Goal: Transaction & Acquisition: Purchase product/service

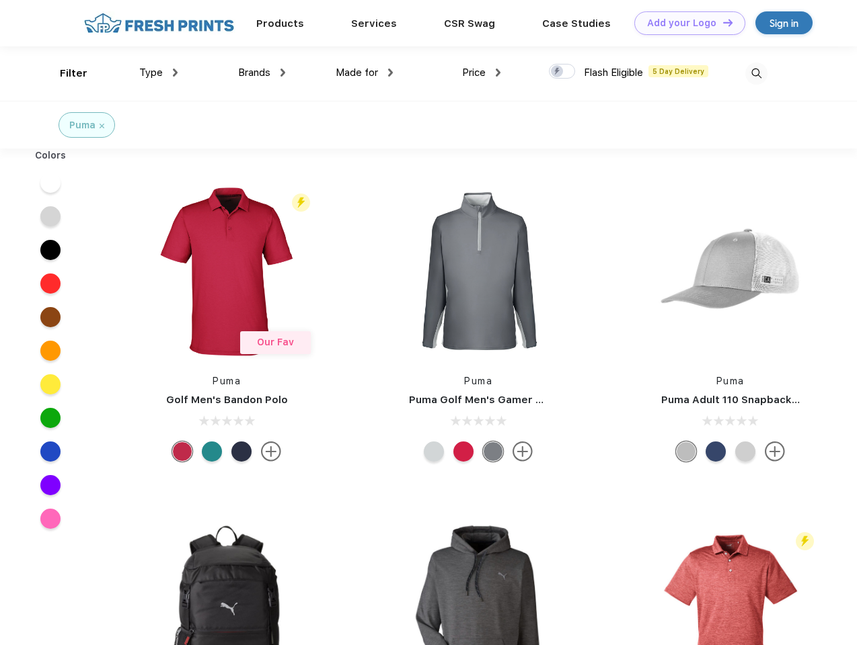
click at [684, 23] on link "Add your Logo Design Tool" at bounding box center [689, 23] width 111 height 24
click at [0, 0] on div "Design Tool" at bounding box center [0, 0] width 0 height 0
click at [721, 22] on link "Add your Logo Design Tool" at bounding box center [689, 23] width 111 height 24
click at [65, 73] on div "Filter" at bounding box center [74, 73] width 28 height 15
click at [159, 73] on span "Type" at bounding box center [151, 73] width 24 height 12
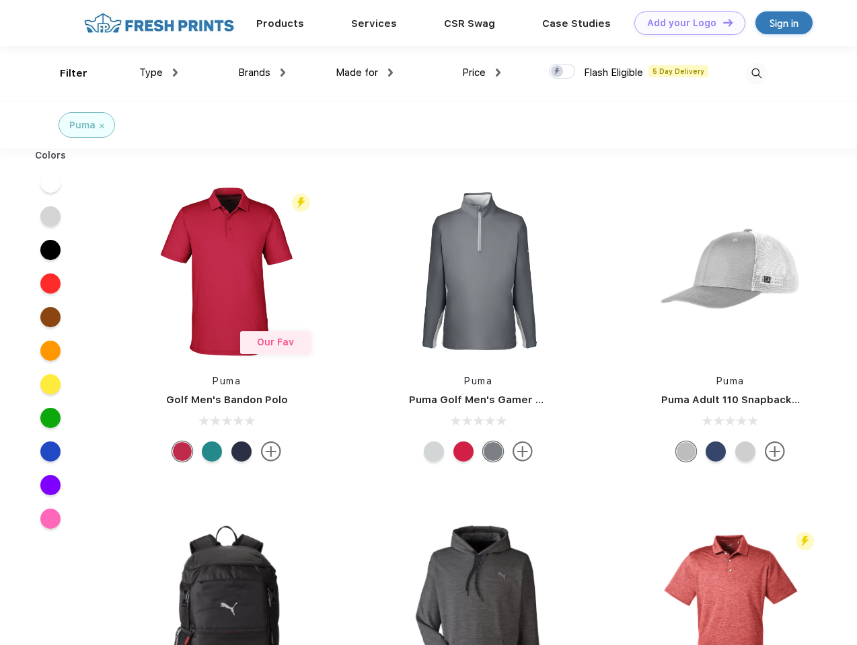
click at [262, 73] on span "Brands" at bounding box center [254, 73] width 32 height 12
click at [364, 73] on span "Made for" at bounding box center [357, 73] width 42 height 12
click at [481, 73] on span "Price" at bounding box center [474, 73] width 24 height 12
click at [562, 72] on div at bounding box center [562, 71] width 26 height 15
click at [557, 72] on input "checkbox" at bounding box center [553, 67] width 9 height 9
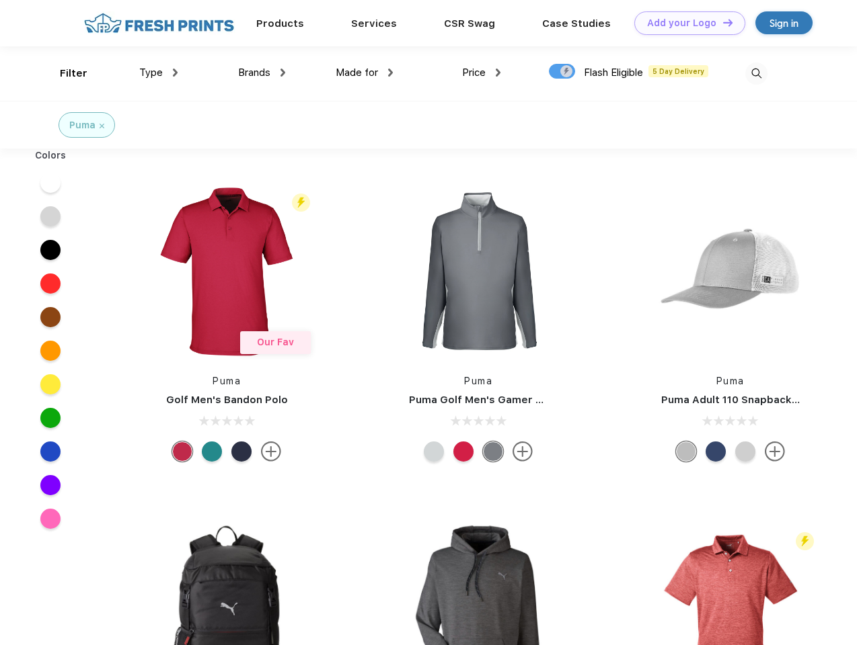
click at [756, 73] on img at bounding box center [756, 74] width 22 height 22
